Goal: Find specific page/section: Find specific page/section

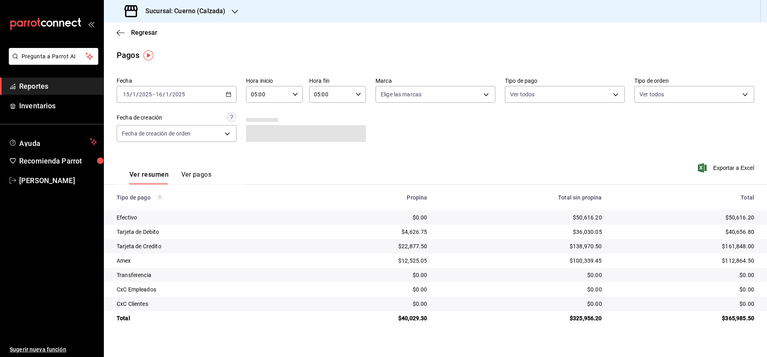
click at [53, 87] on span "Reportes" at bounding box center [58, 86] width 78 height 11
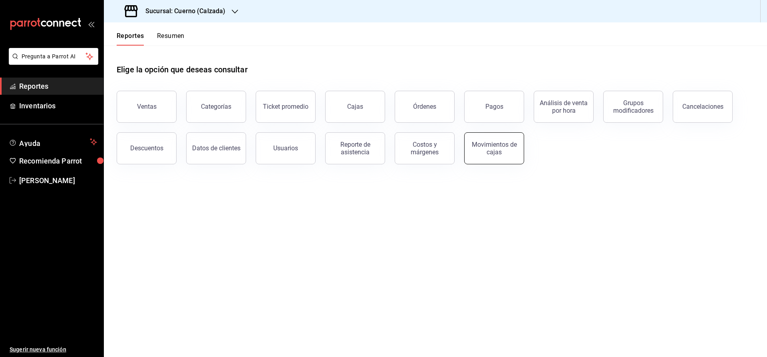
click at [496, 155] on div "Movimientos de cajas" at bounding box center [494, 148] width 50 height 15
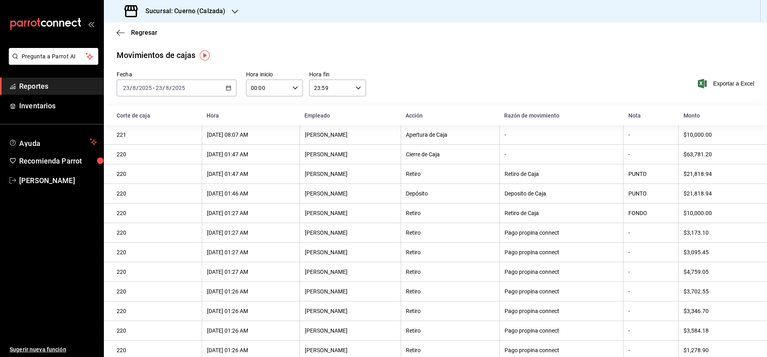
click at [48, 84] on span "Reportes" at bounding box center [58, 86] width 78 height 11
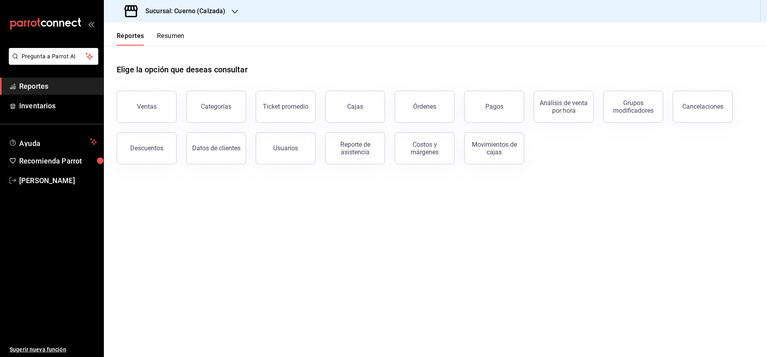
click at [0, 77] on link "Reportes" at bounding box center [51, 85] width 103 height 17
